Goal: Information Seeking & Learning: Compare options

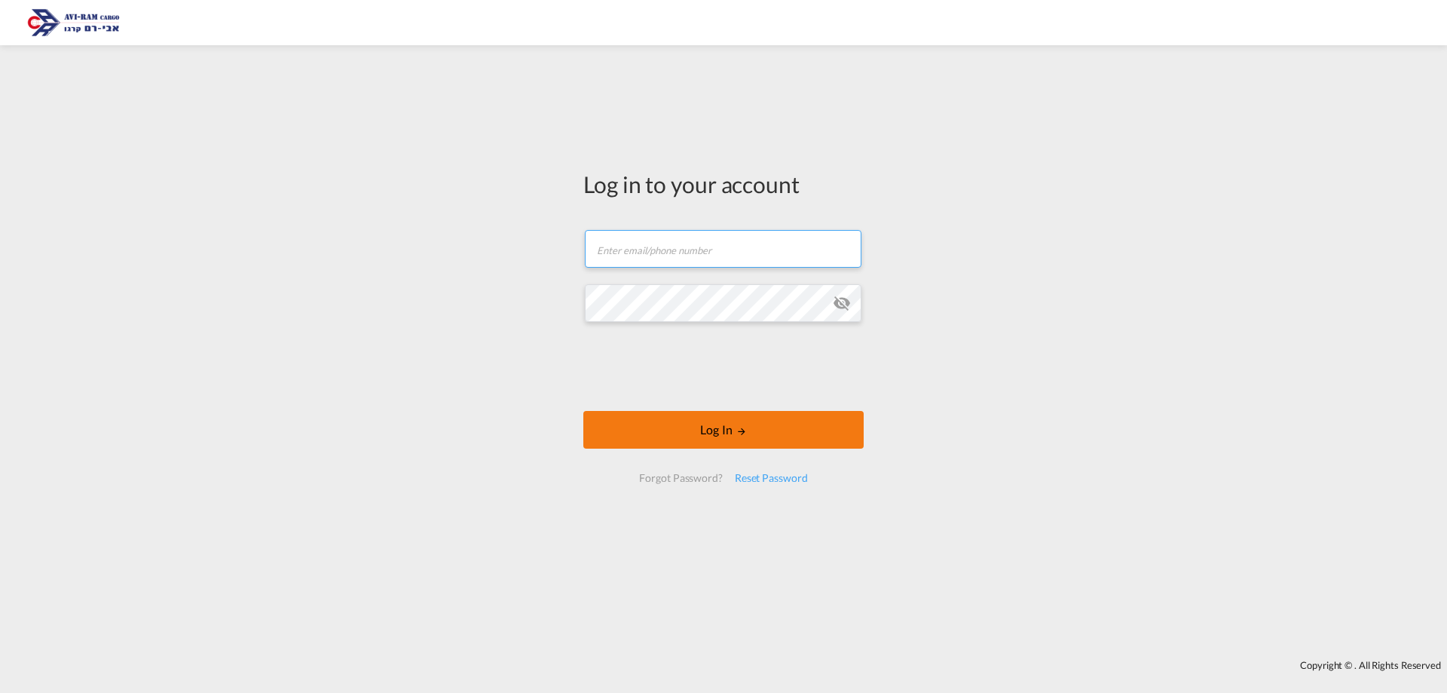
type input "[EMAIL_ADDRESS][DOMAIN_NAME]"
click at [790, 424] on button "Log In" at bounding box center [723, 430] width 280 height 38
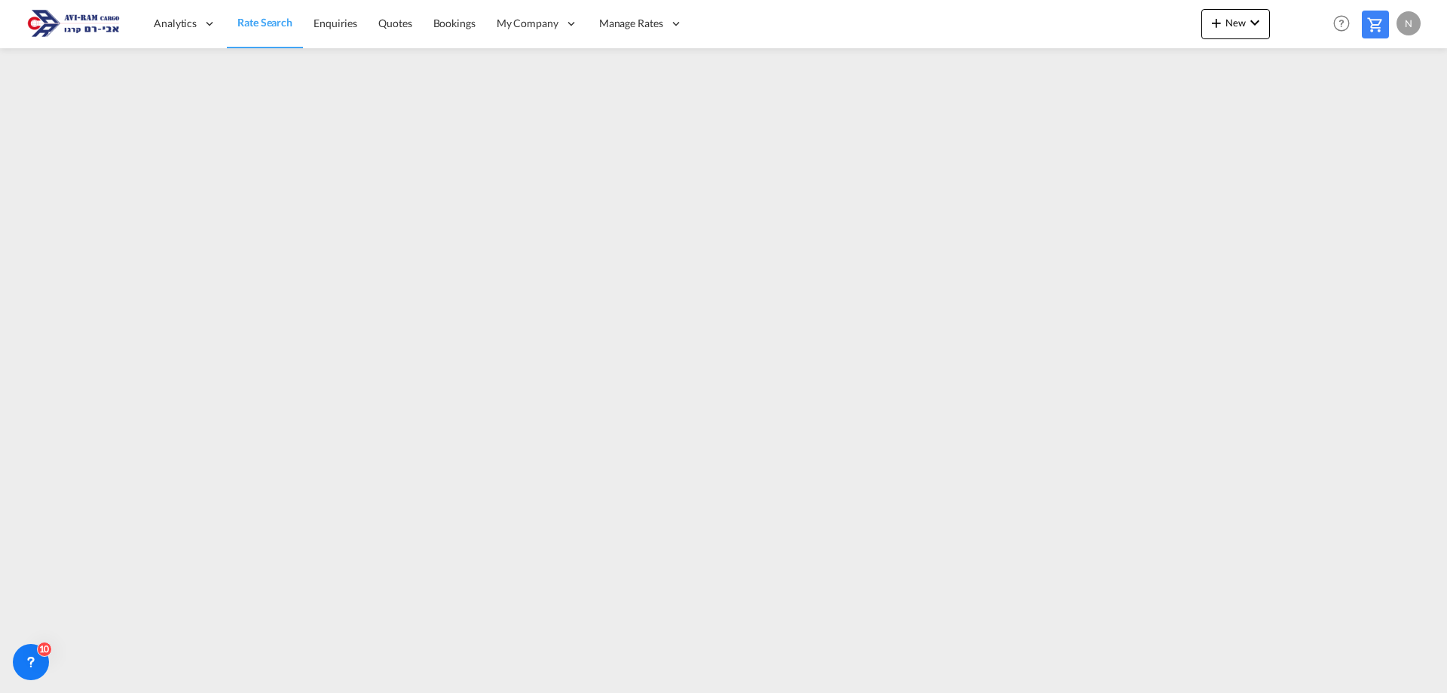
click at [255, 24] on span "Rate Search" at bounding box center [264, 22] width 55 height 13
